Goal: Task Accomplishment & Management: Manage account settings

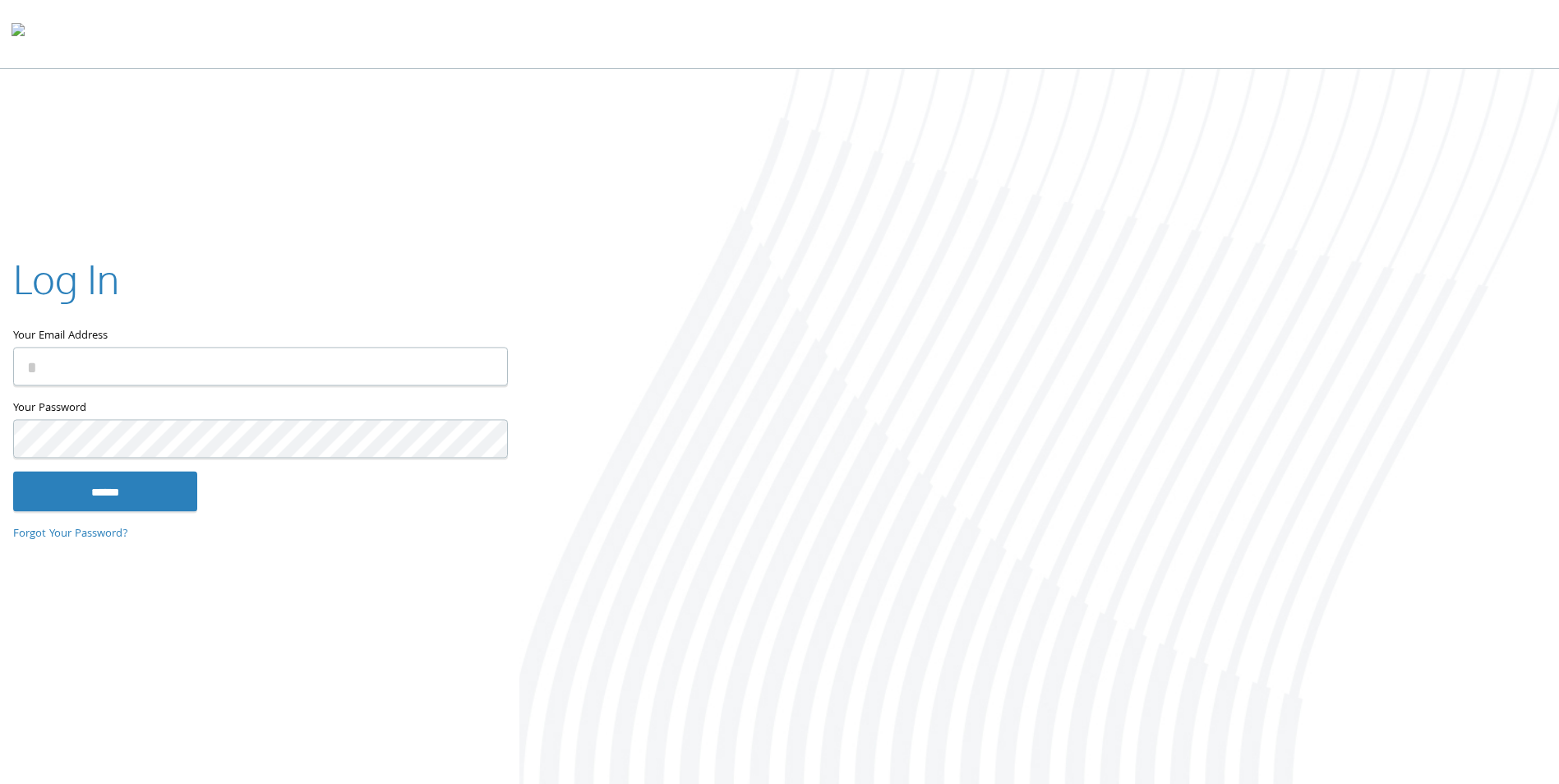
click at [77, 359] on input "Your Email Address" at bounding box center [260, 367] width 495 height 39
type input "**********"
click at [13, 472] on input "******" at bounding box center [105, 491] width 184 height 40
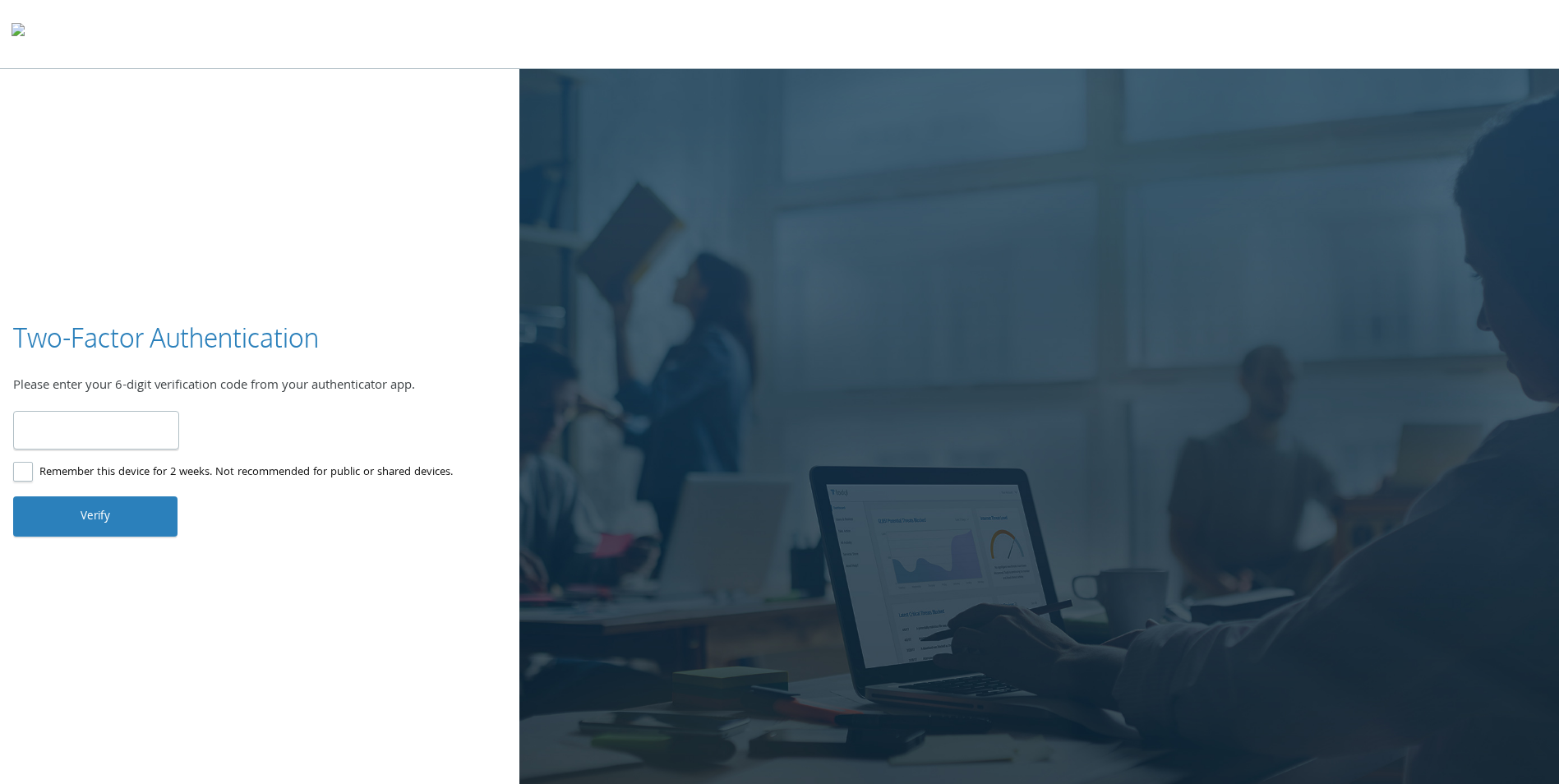
type input "******"
